Goal: Check status: Check status

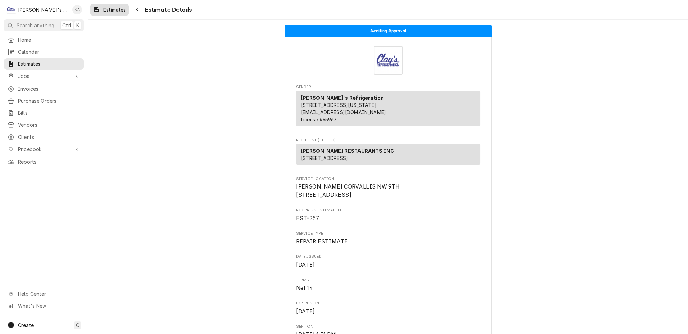
click at [108, 11] on span "Estimates" at bounding box center [114, 9] width 22 height 7
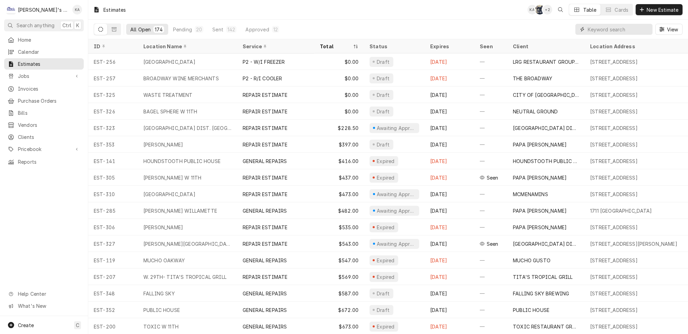
click at [599, 27] on input "Dynamic Content Wrapper" at bounding box center [618, 29] width 61 height 11
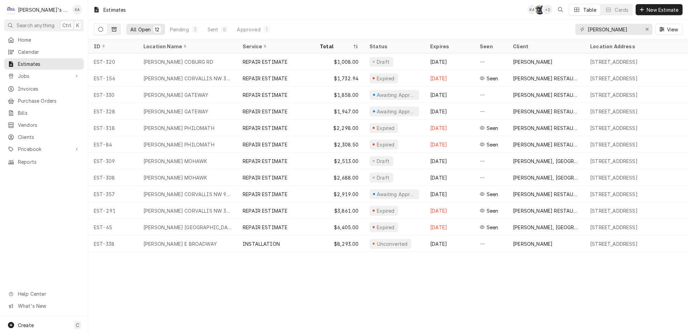
click at [112, 27] on icon "Dynamic Content Wrapper" at bounding box center [114, 29] width 5 height 4
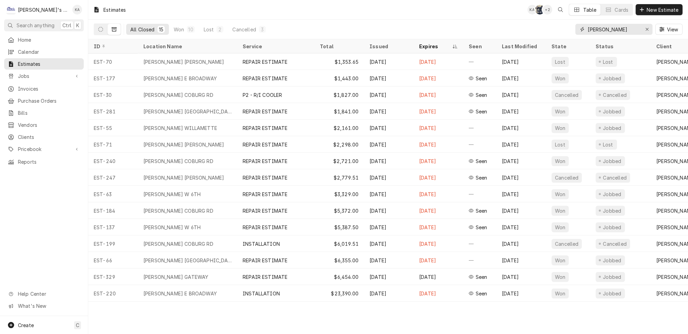
click at [622, 29] on input "[PERSON_NAME]" at bounding box center [614, 29] width 52 height 11
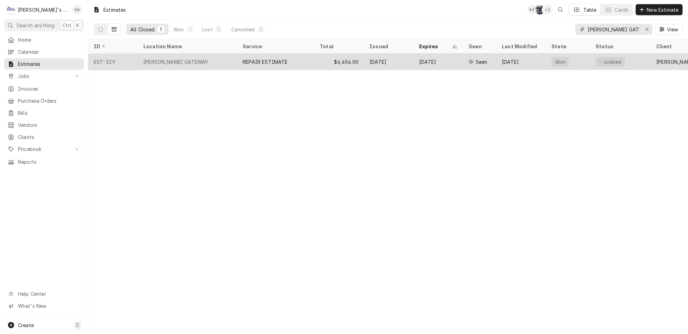
type input "[PERSON_NAME] GATE"
click at [291, 61] on div "REPAIR ESTIMATE" at bounding box center [275, 61] width 77 height 17
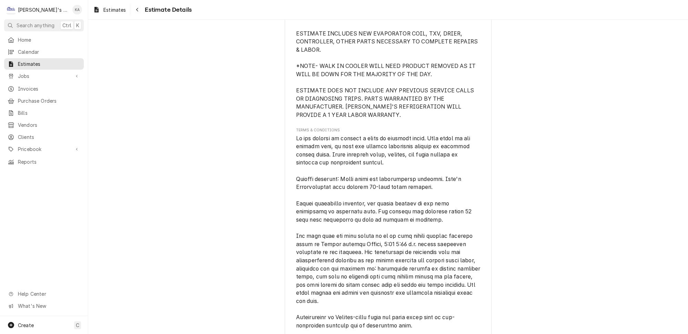
scroll to position [2046, 0]
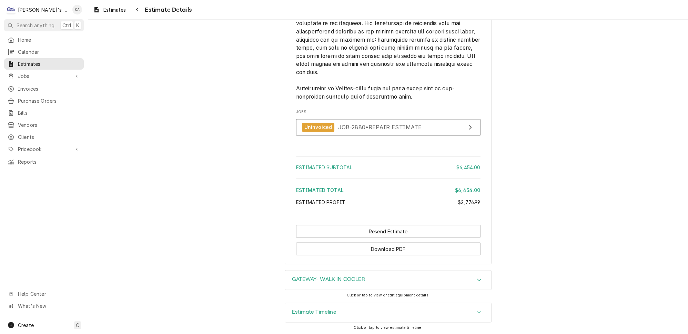
click at [477, 279] on icon "Accordion Header" at bounding box center [479, 279] width 4 height 2
click at [477, 280] on icon "Accordion Header" at bounding box center [479, 280] width 5 height 6
click at [477, 311] on icon "Accordion Header" at bounding box center [479, 313] width 5 height 6
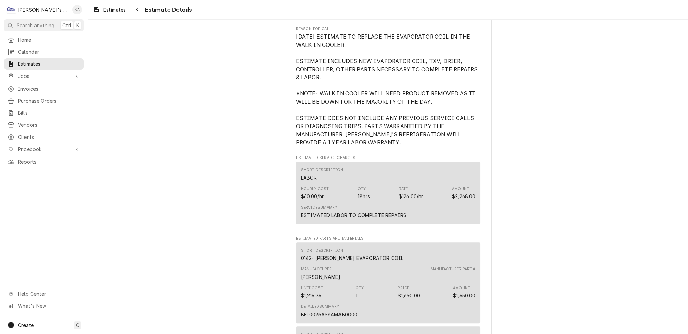
scroll to position [343, 0]
